Goal: Transaction & Acquisition: Purchase product/service

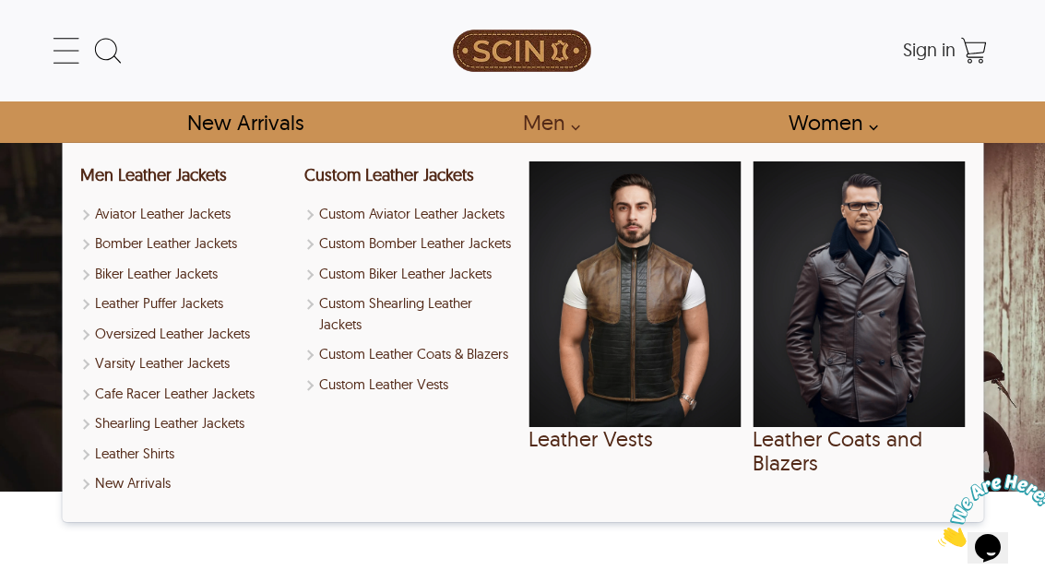
click at [573, 125] on link "Men" at bounding box center [546, 122] width 89 height 42
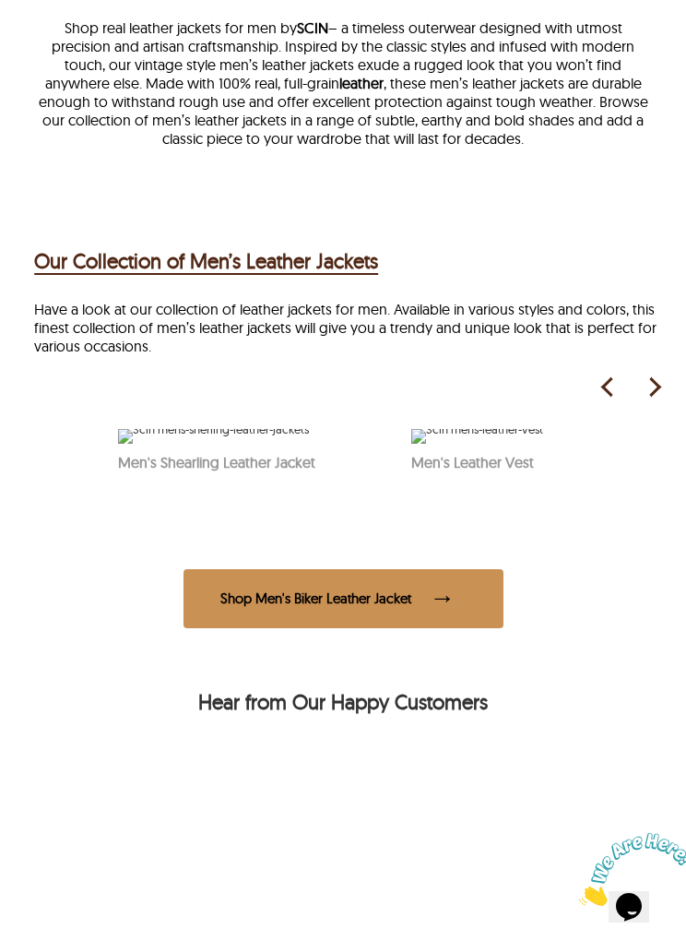
scroll to position [0, 1089]
click at [651, 397] on img at bounding box center [654, 388] width 28 height 28
click at [658, 401] on img at bounding box center [654, 388] width 28 height 28
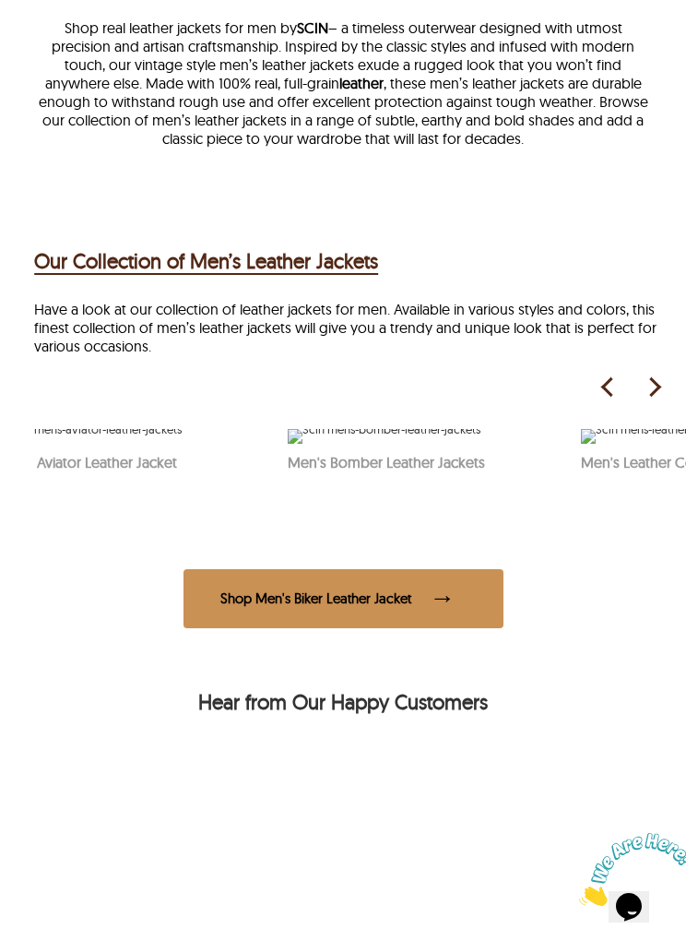
scroll to position [0, 327]
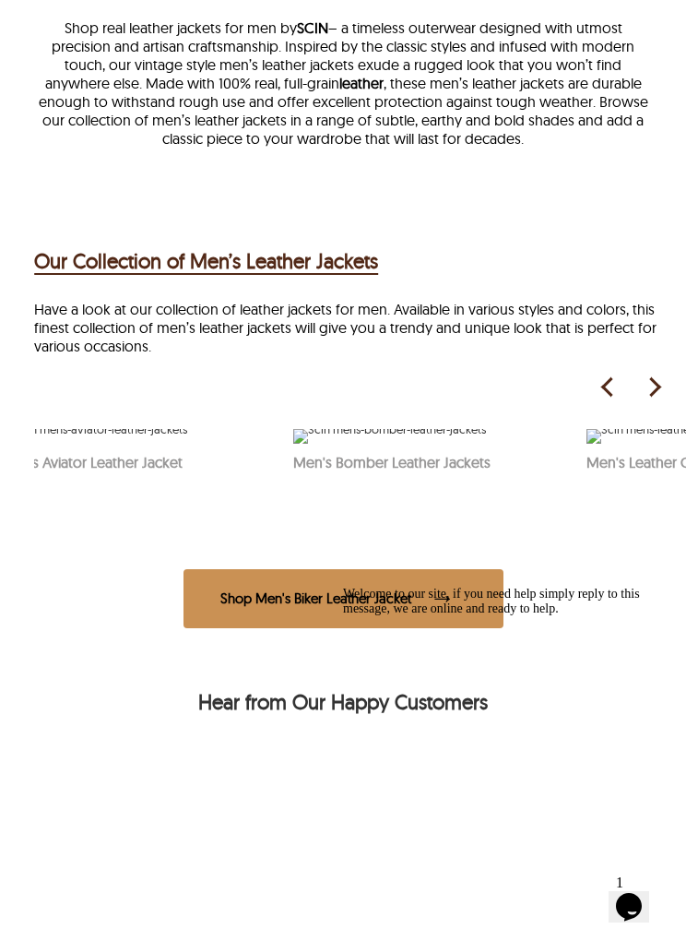
click at [420, 444] on img at bounding box center [389, 436] width 193 height 15
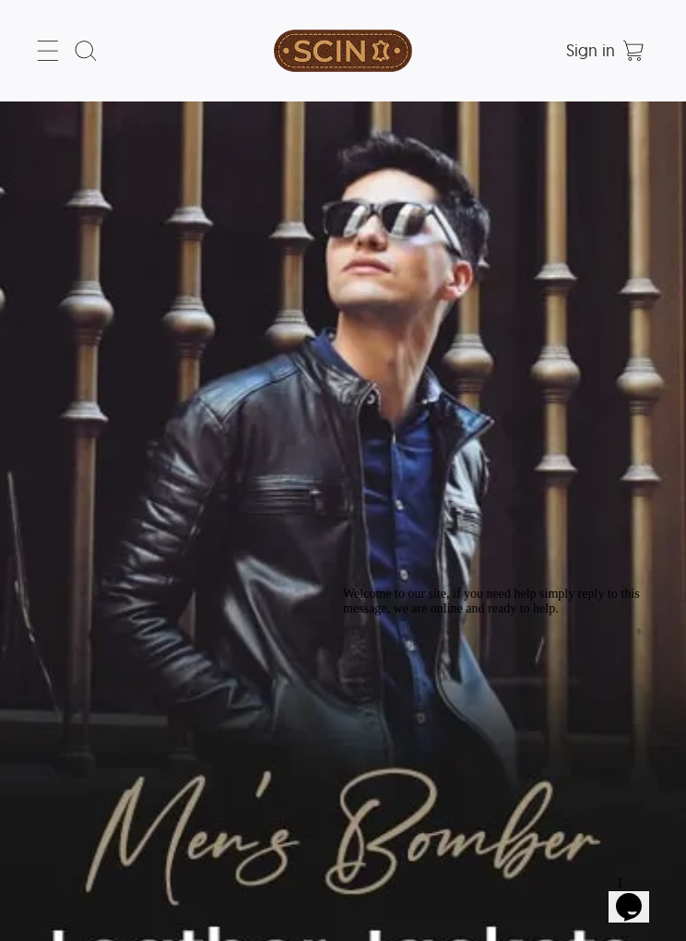
select select "********"
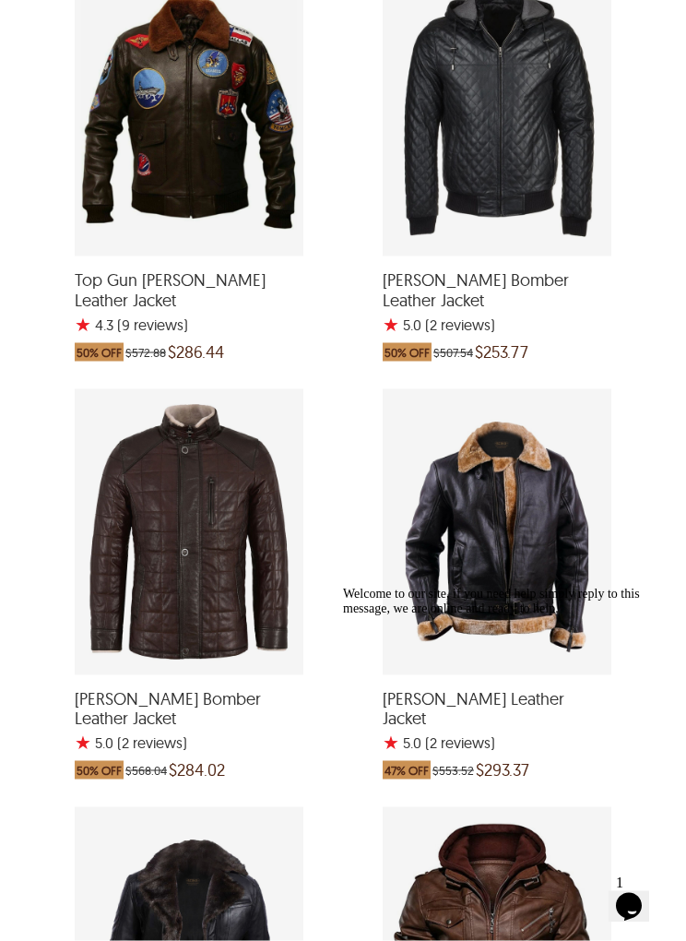
scroll to position [1689, 0]
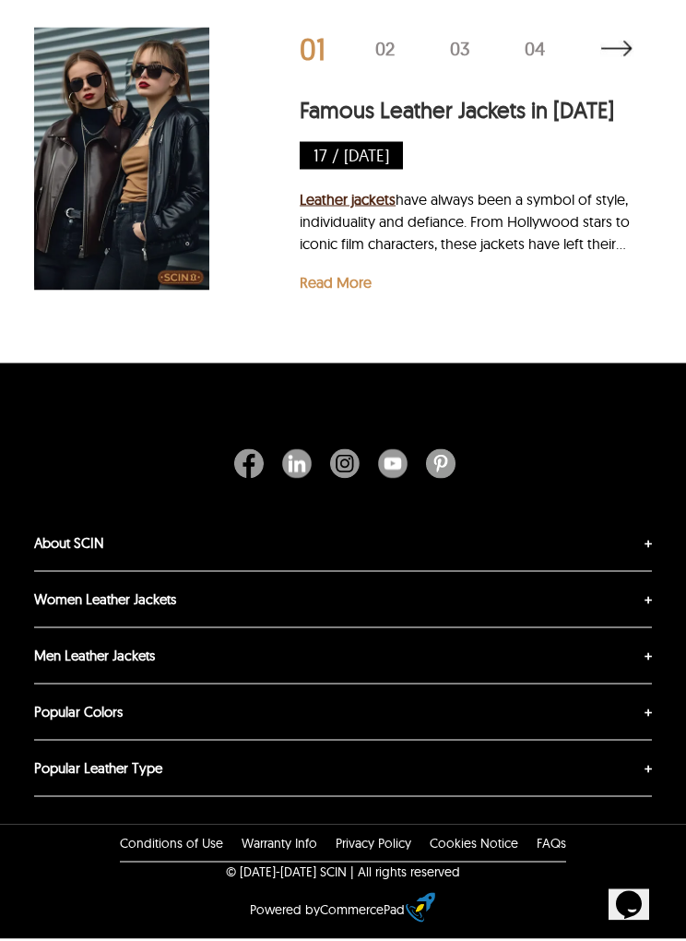
scroll to position [6017, 0]
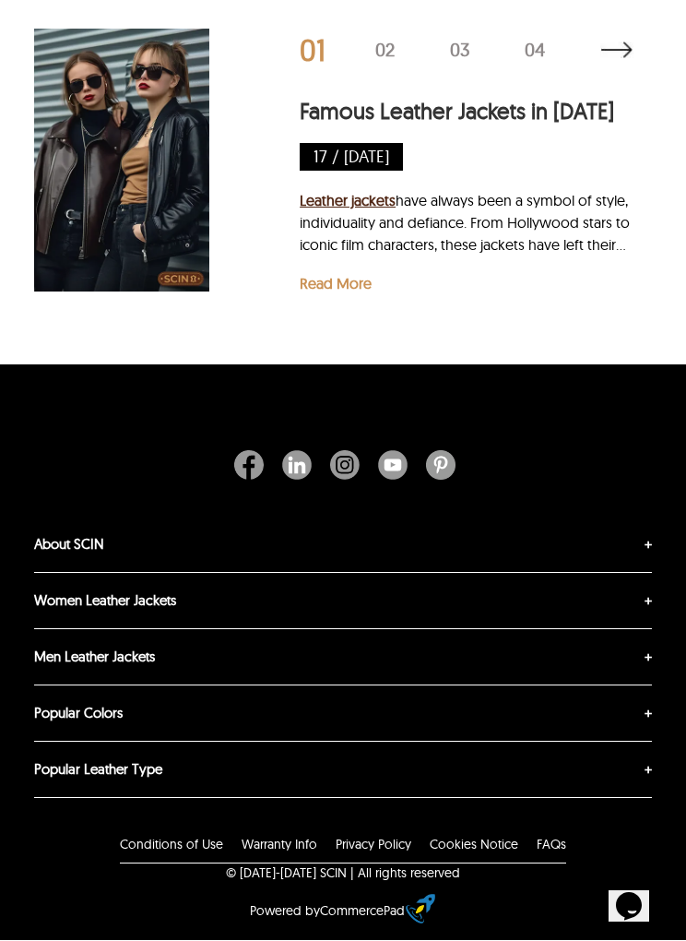
click at [650, 573] on label "About SCIN" at bounding box center [343, 544] width 618 height 55
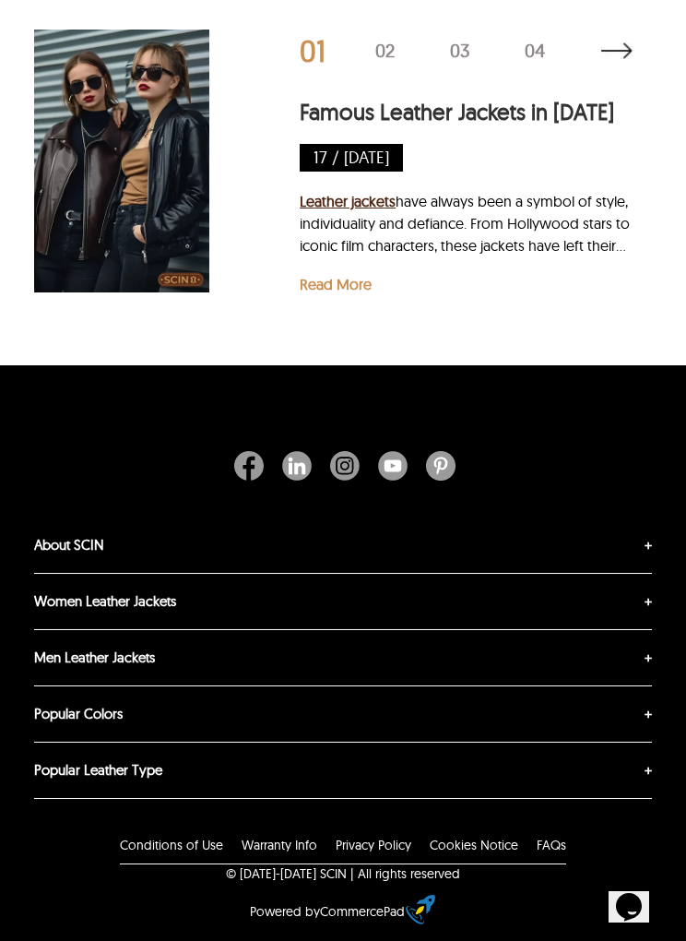
click at [34, 573] on link "Contact Us" at bounding box center [34, 573] width 0 height 0
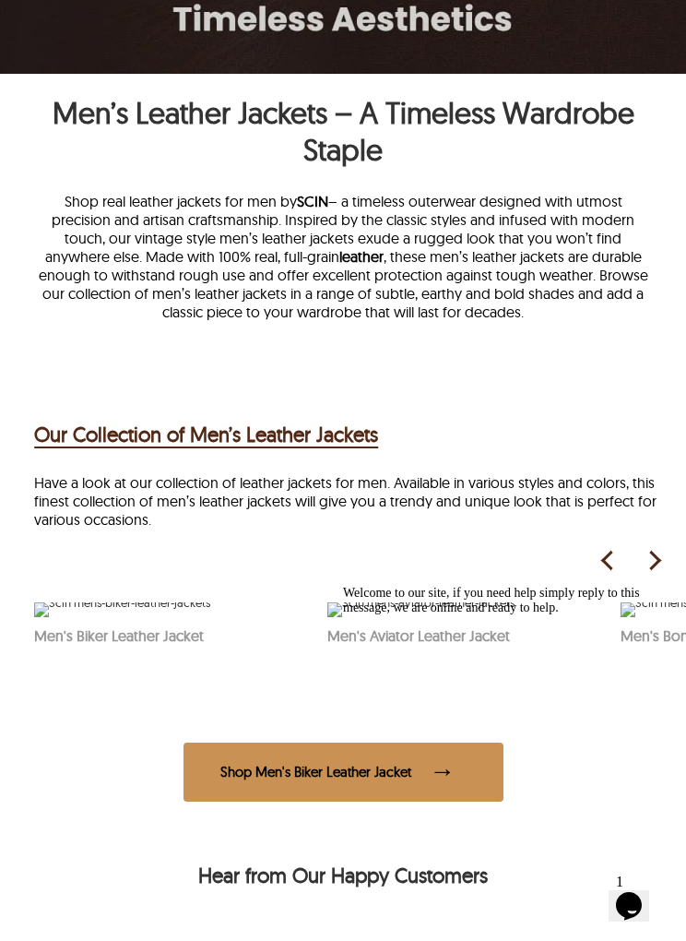
scroll to position [714, 0]
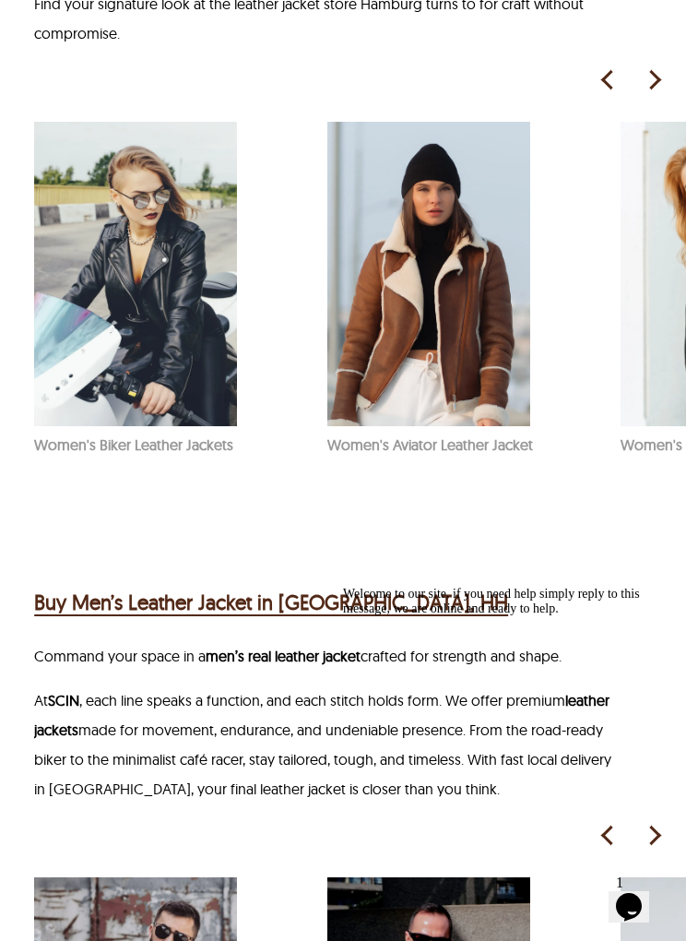
scroll to position [1618, 0]
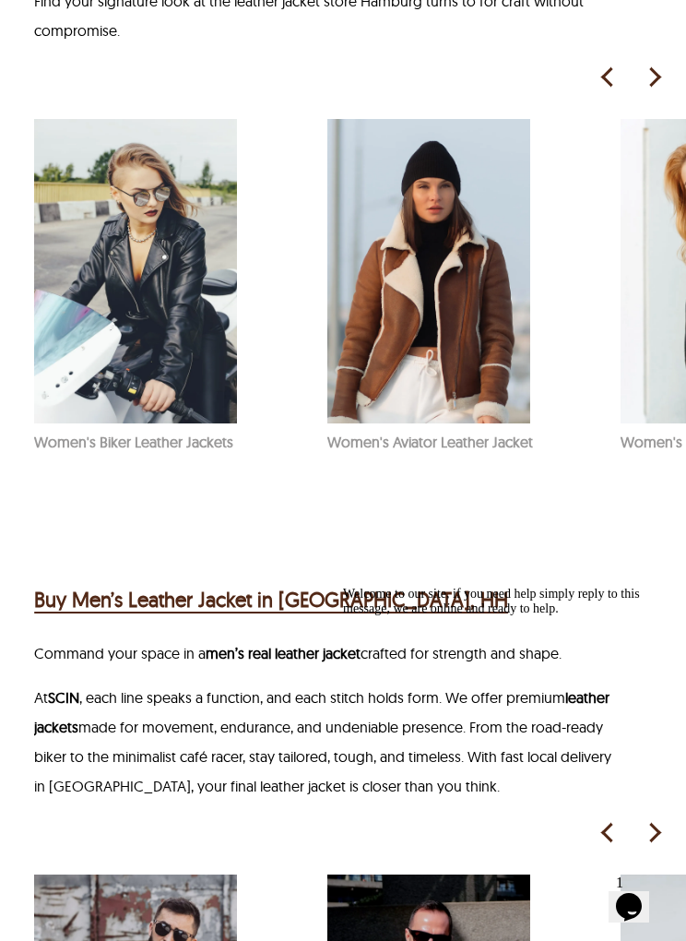
click at [167, 581] on h2 "Buy Men’s Leather Jacket in [GEOGRAPHIC_DATA], HH" at bounding box center [271, 600] width 474 height 30
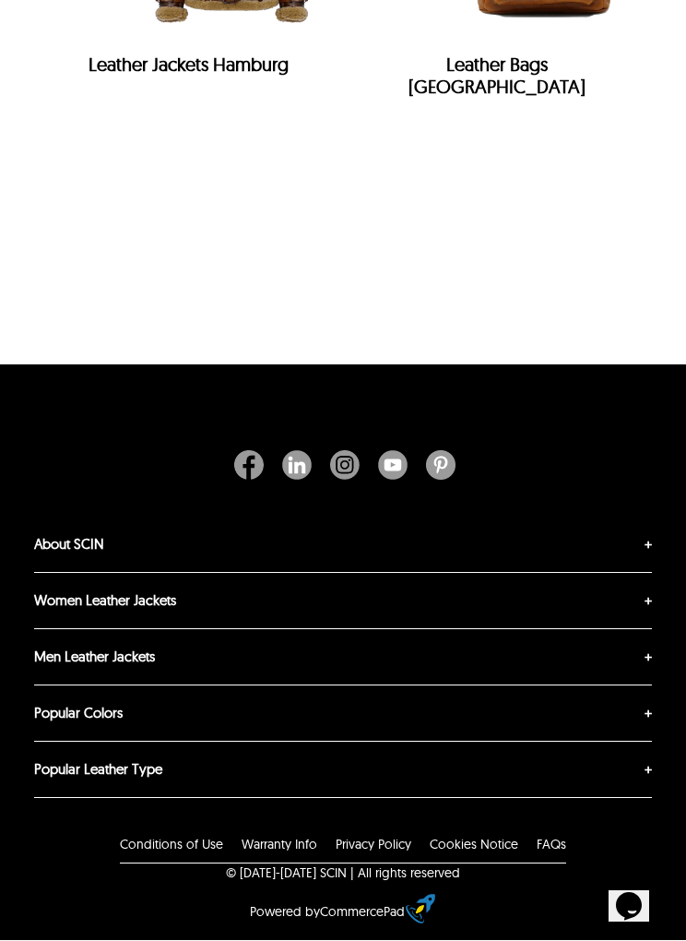
scroll to position [714, 0]
